Goal: Check status: Check status

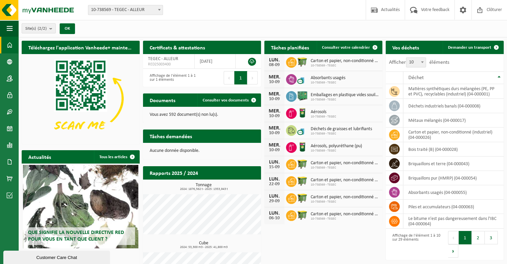
click at [51, 26] on b "submit" at bounding box center [52, 28] width 6 height 9
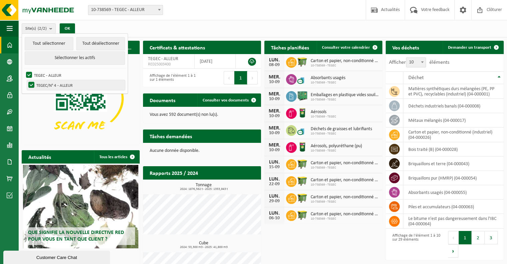
click at [53, 86] on label "TEGEC/N° 4 - ALLEUR" at bounding box center [76, 85] width 98 height 10
click at [26, 80] on input "TEGEC/N° 4 - ALLEUR" at bounding box center [26, 80] width 0 height 0
click at [32, 86] on label "TEGEC/N° 4 - ALLEUR" at bounding box center [76, 85] width 98 height 10
click at [26, 80] on input "TEGEC/N° 4 - ALLEUR" at bounding box center [26, 80] width 0 height 0
checkbox input "true"
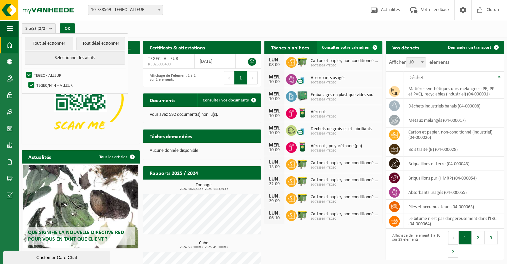
click at [352, 46] on span "Consulter votre calendrier" at bounding box center [346, 47] width 48 height 4
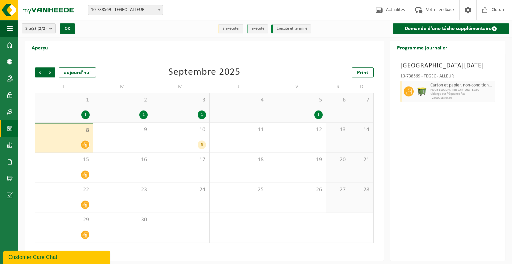
click at [319, 115] on div "1" at bounding box center [319, 114] width 8 height 9
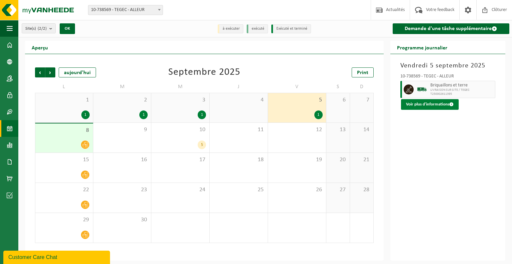
click at [415, 104] on button "Voir plus d'informations" at bounding box center [430, 104] width 58 height 11
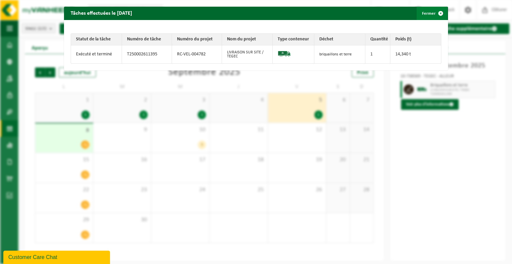
click at [437, 14] on span "button" at bounding box center [440, 13] width 13 height 13
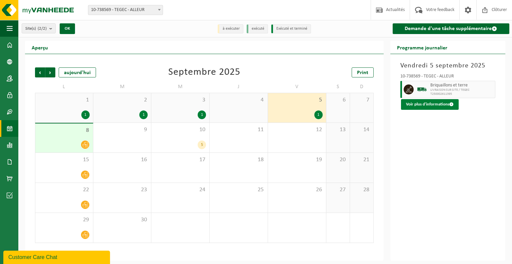
click at [436, 105] on button "Voir plus d'informations" at bounding box center [430, 104] width 58 height 11
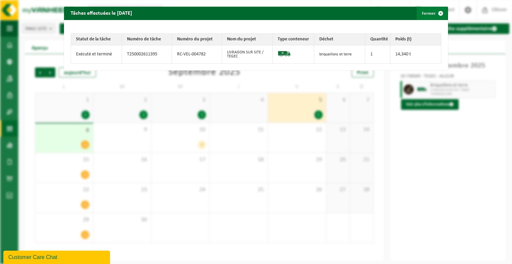
click at [436, 14] on span "button" at bounding box center [440, 13] width 13 height 13
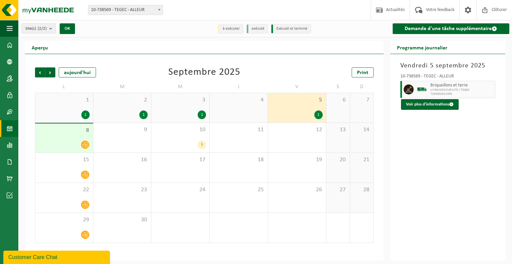
click at [201, 116] on div "1" at bounding box center [202, 114] width 8 height 9
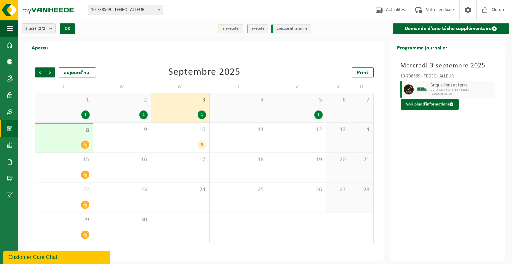
click at [201, 116] on div "1" at bounding box center [202, 114] width 8 height 9
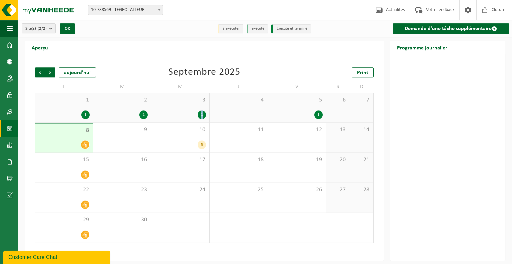
click at [201, 116] on div "1" at bounding box center [202, 114] width 8 height 9
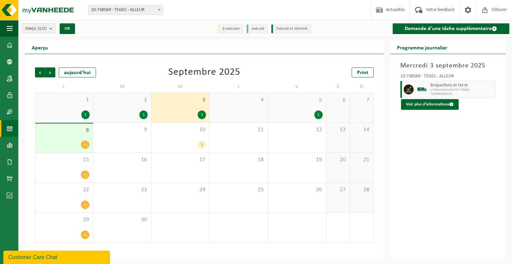
click at [320, 116] on div "1" at bounding box center [319, 114] width 8 height 9
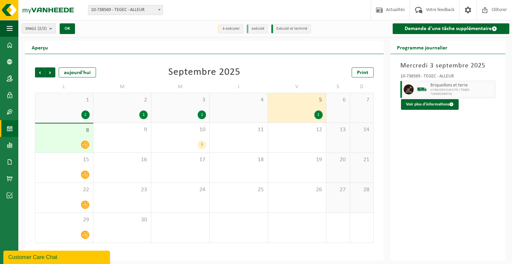
click at [320, 116] on div "1" at bounding box center [319, 114] width 8 height 9
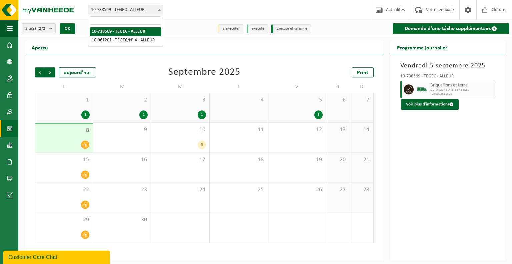
click at [157, 10] on span at bounding box center [159, 9] width 7 height 9
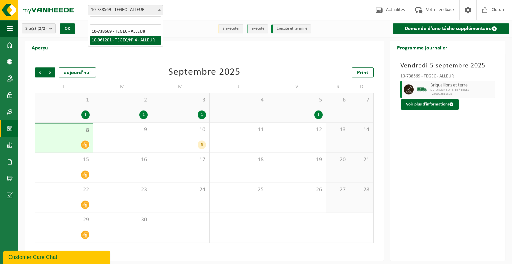
select select "149911"
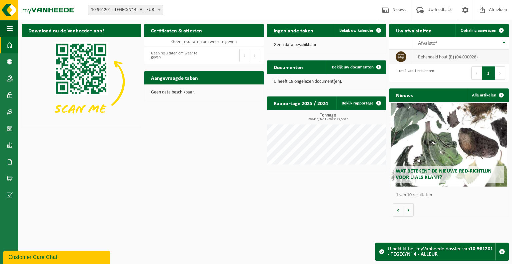
click at [448, 56] on td "behandeld hout (B) (04-000028)" at bounding box center [461, 57] width 96 height 14
click at [10, 128] on span at bounding box center [10, 128] width 6 height 17
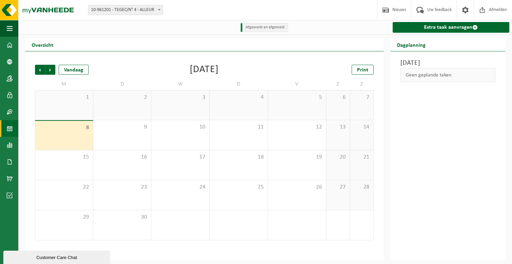
click at [290, 104] on div "5" at bounding box center [297, 104] width 58 height 29
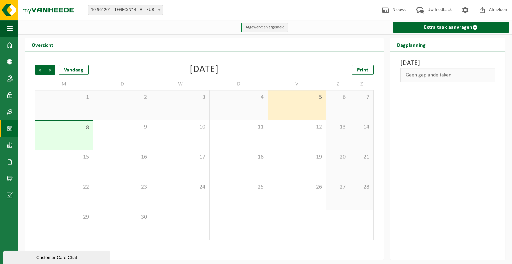
click at [273, 28] on li "Afgewerkt en afgemeld" at bounding box center [264, 27] width 47 height 9
click at [161, 9] on span at bounding box center [159, 9] width 7 height 9
select select "37754"
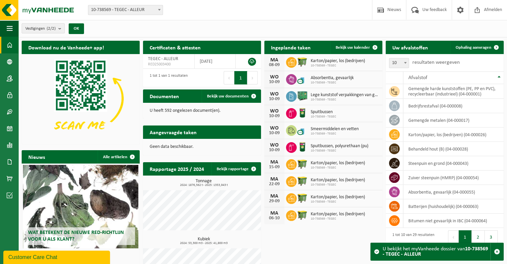
click at [61, 28] on b "submit" at bounding box center [61, 28] width 6 height 9
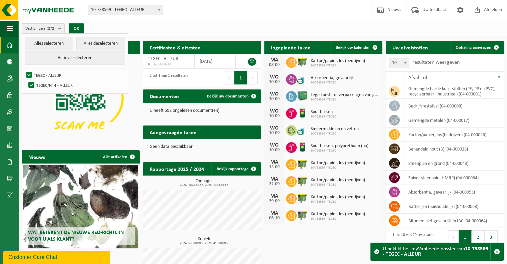
click at [61, 28] on b "submit" at bounding box center [61, 29] width 6 height 10
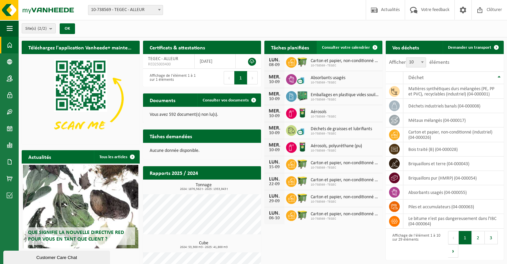
click at [356, 46] on span "Consulter votre calendrier" at bounding box center [346, 47] width 48 height 4
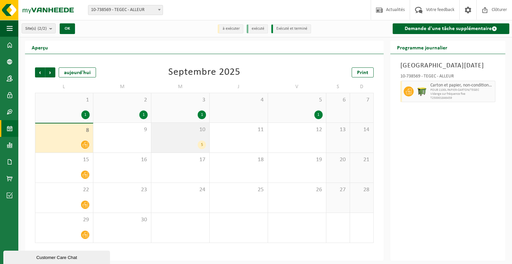
click at [195, 150] on div "10 5" at bounding box center [180, 138] width 58 height 30
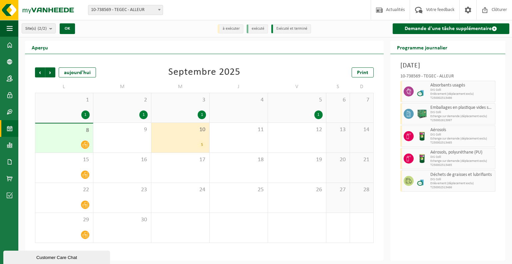
click at [320, 118] on div "1" at bounding box center [319, 114] width 8 height 9
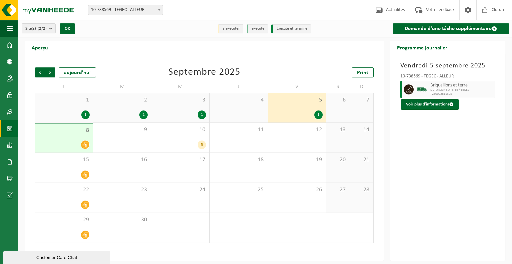
click at [86, 118] on div "1" at bounding box center [85, 114] width 8 height 9
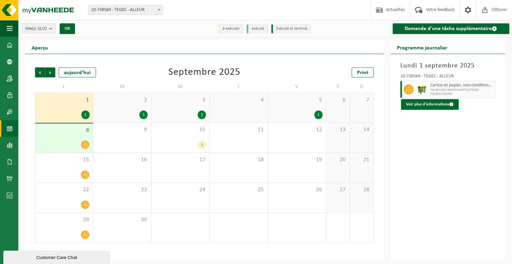
click at [143, 117] on div "1" at bounding box center [143, 114] width 8 height 9
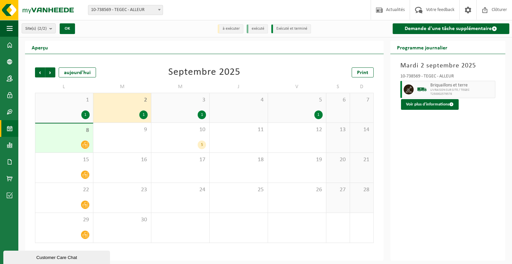
click at [198, 115] on div "1" at bounding box center [202, 114] width 8 height 9
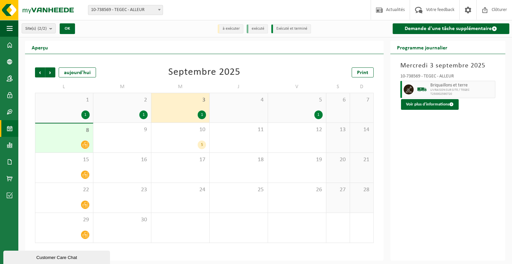
click at [316, 113] on div "1" at bounding box center [319, 114] width 8 height 9
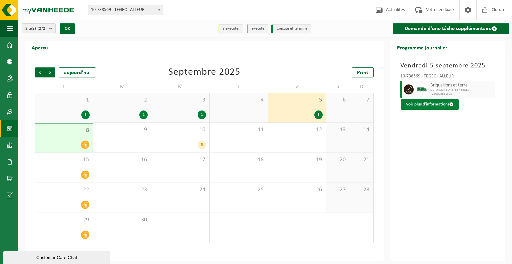
click at [428, 105] on button "Voir plus d'informations" at bounding box center [430, 104] width 58 height 11
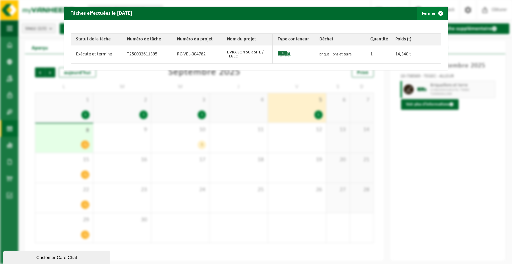
click at [438, 14] on span "button" at bounding box center [440, 13] width 13 height 13
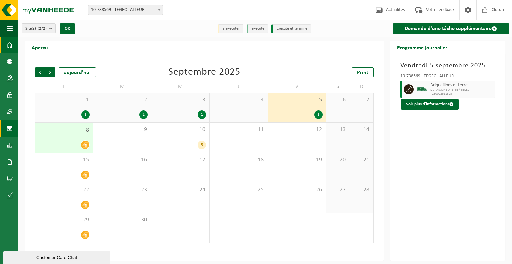
click at [10, 49] on span at bounding box center [10, 45] width 6 height 17
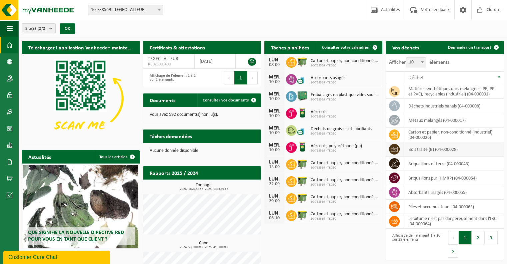
click at [413, 148] on td "bois traité (B) (04-000028)" at bounding box center [454, 149] width 100 height 14
click at [396, 146] on icon at bounding box center [394, 149] width 7 height 7
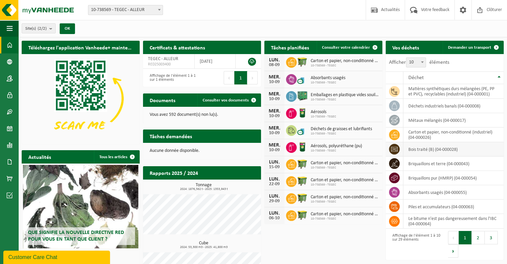
click at [414, 148] on td "bois traité (B) (04-000028)" at bounding box center [454, 149] width 100 height 14
click at [221, 100] on span "Consulter vos documents" at bounding box center [226, 100] width 46 height 4
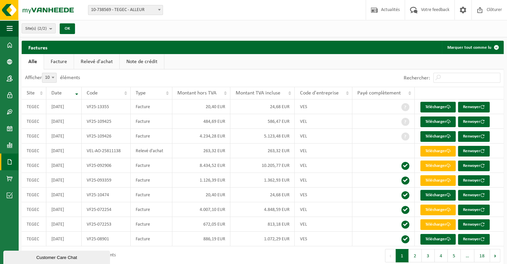
click at [105, 59] on link "Relevé d'achat" at bounding box center [96, 61] width 45 height 15
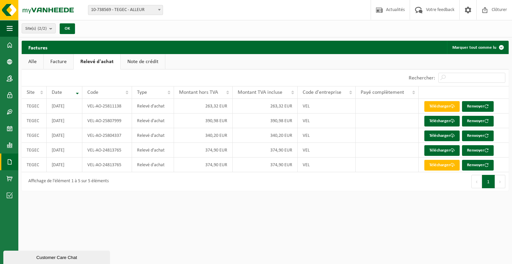
click at [135, 58] on link "Note de crédit" at bounding box center [143, 61] width 44 height 15
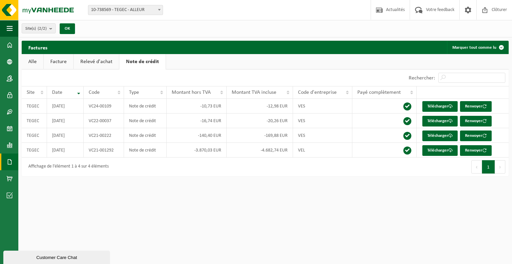
click at [25, 64] on link "Alle" at bounding box center [33, 61] width 22 height 15
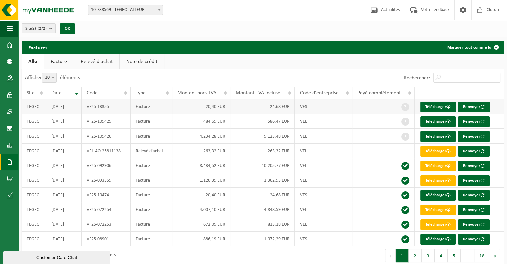
scroll to position [6, 0]
